Goal: Find contact information: Find contact information

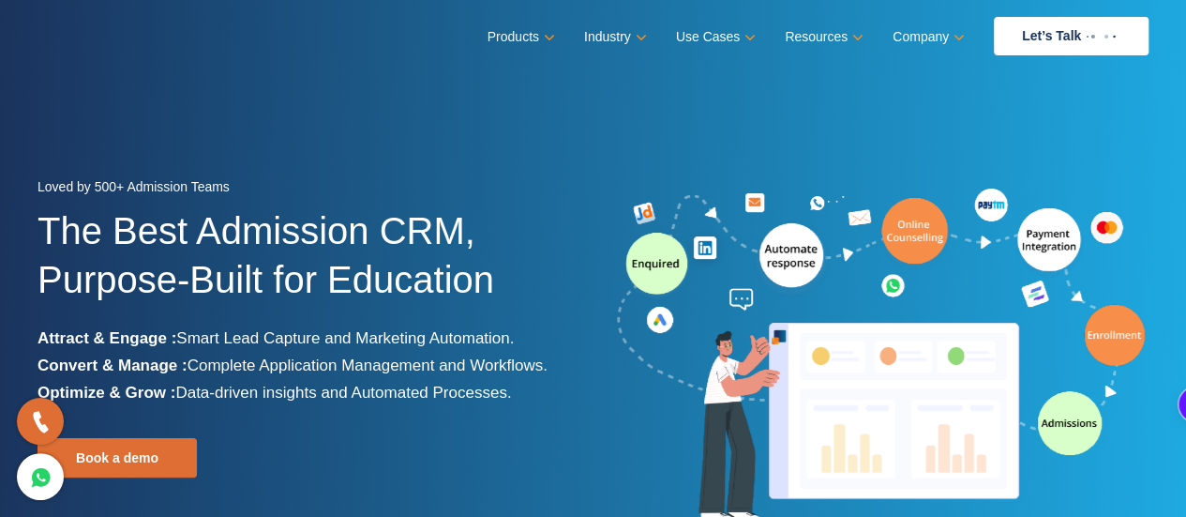
drag, startPoint x: 76, startPoint y: 5, endPoint x: 830, endPoint y: 128, distance: 763.8
click at [830, 128] on section "Loved by 500+ Admission Teams The Best Admission CRM, Purpose-Built for Educati…" at bounding box center [593, 351] width 1186 height 703
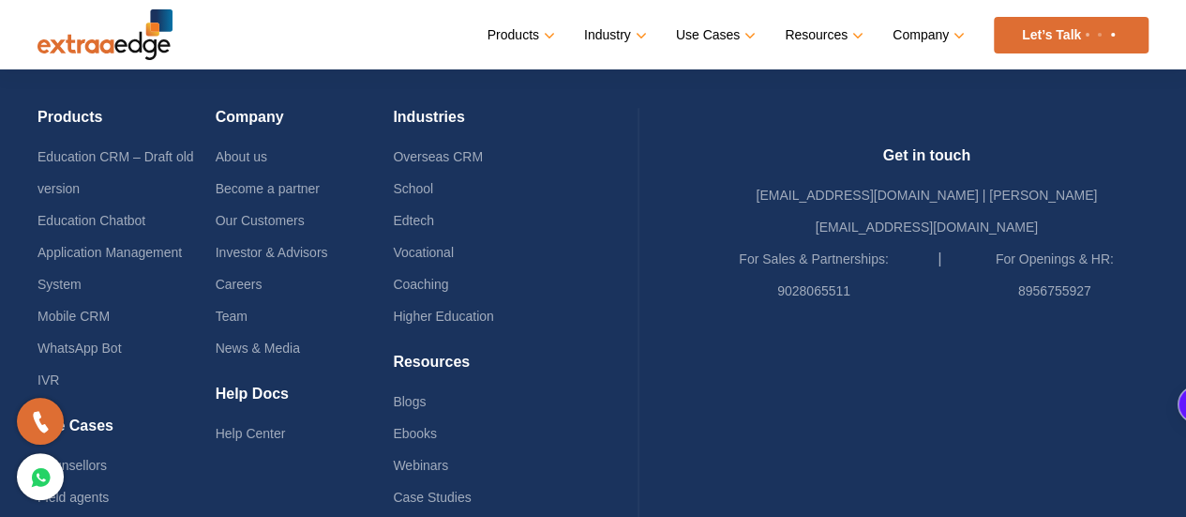
scroll to position [4704, 0]
drag, startPoint x: 1018, startPoint y: 251, endPoint x: 1118, endPoint y: 256, distance: 100.4
click at [1118, 256] on li "For Openings & HR: 8956755927" at bounding box center [1054, 275] width 188 height 64
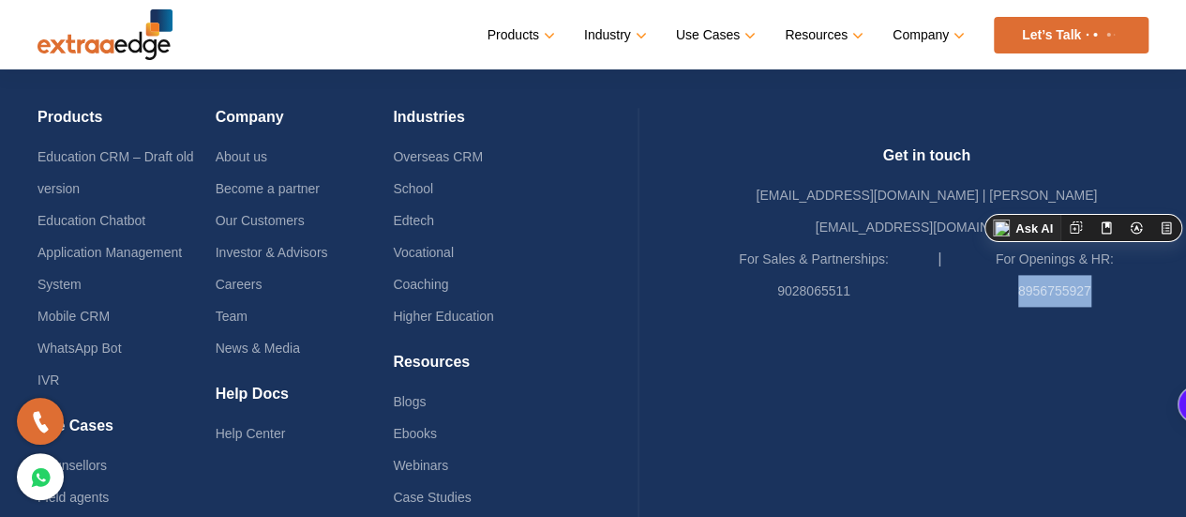
copy link "8956755927"
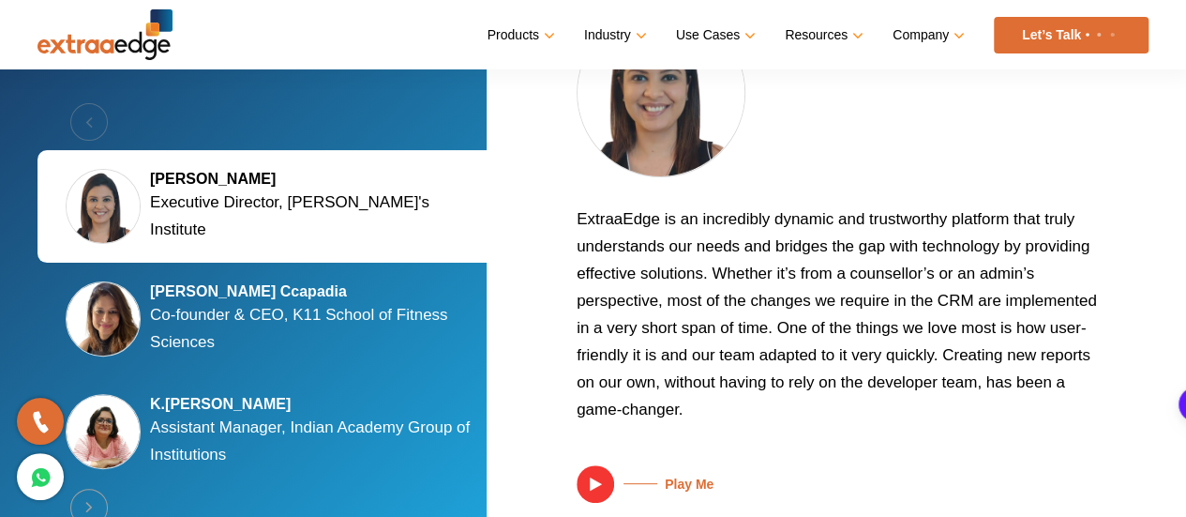
scroll to position [3676, 0]
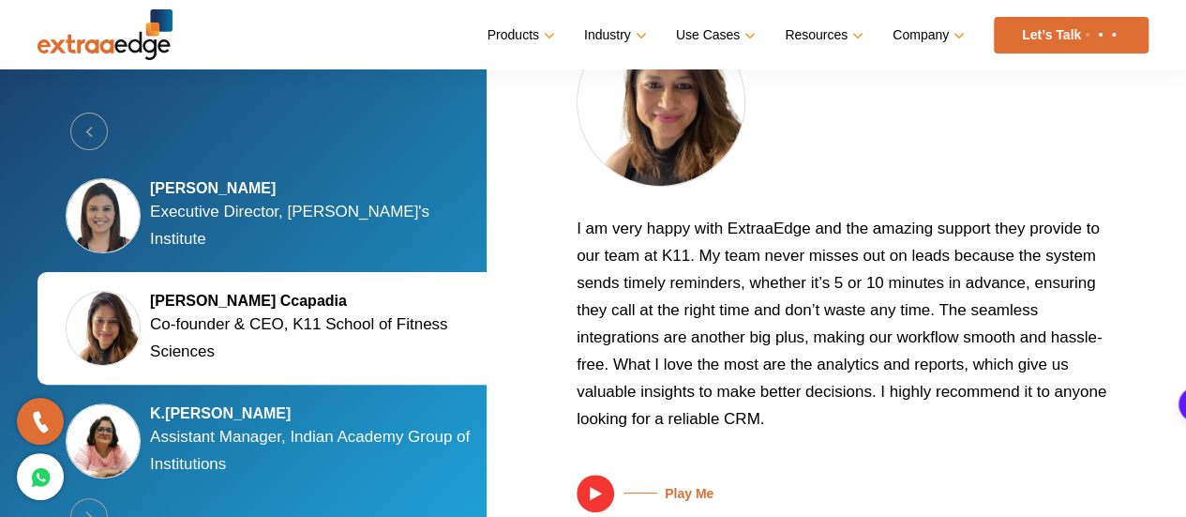
drag, startPoint x: 564, startPoint y: 221, endPoint x: 592, endPoint y: 200, distance: 35.4
click at [592, 200] on div "ExtraaEdge is an incredibly dynamic and trustworthy platform that truly underst…" at bounding box center [832, 265] width 633 height 494
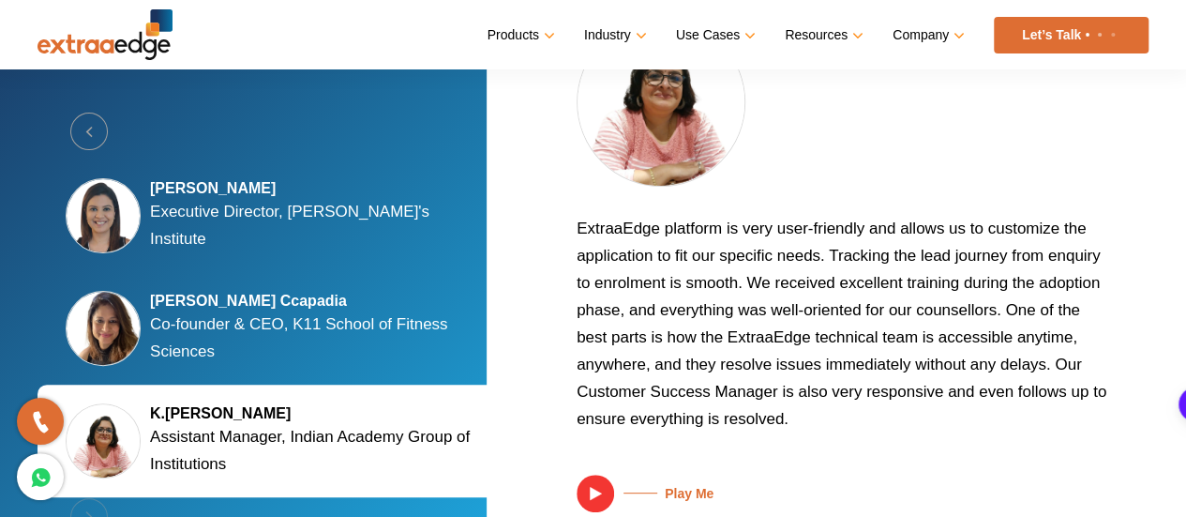
scroll to position [3621, 0]
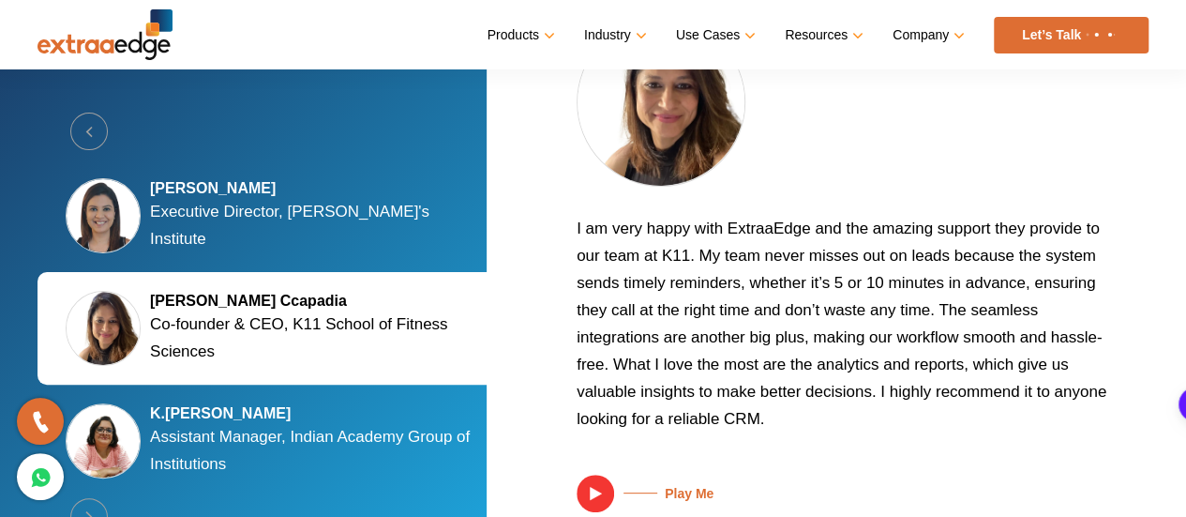
drag, startPoint x: 614, startPoint y: 230, endPoint x: 565, endPoint y: 229, distance: 48.8
click at [565, 229] on div "ExtraaEdge is an incredibly dynamic and trustworthy platform that truly underst…" at bounding box center [832, 265] width 633 height 494
drag, startPoint x: 579, startPoint y: 214, endPoint x: 673, endPoint y: 300, distance: 127.4
click at [673, 300] on p "I am very happy with ExtraaEdge and the amazing support they provide to our tea…" at bounding box center [843, 331] width 534 height 232
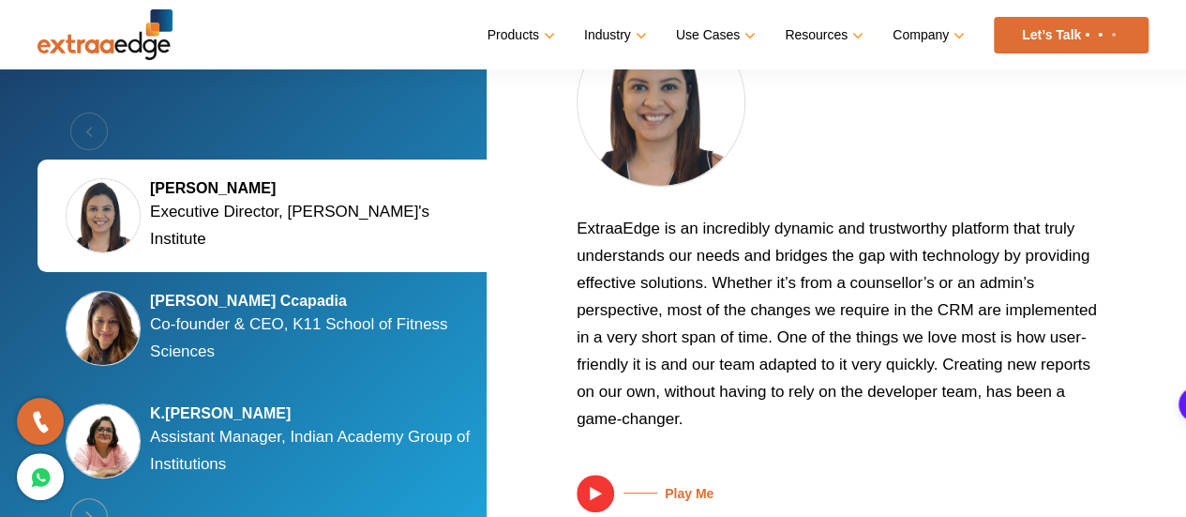
scroll to position [3714, 0]
